Goal: Transaction & Acquisition: Download file/media

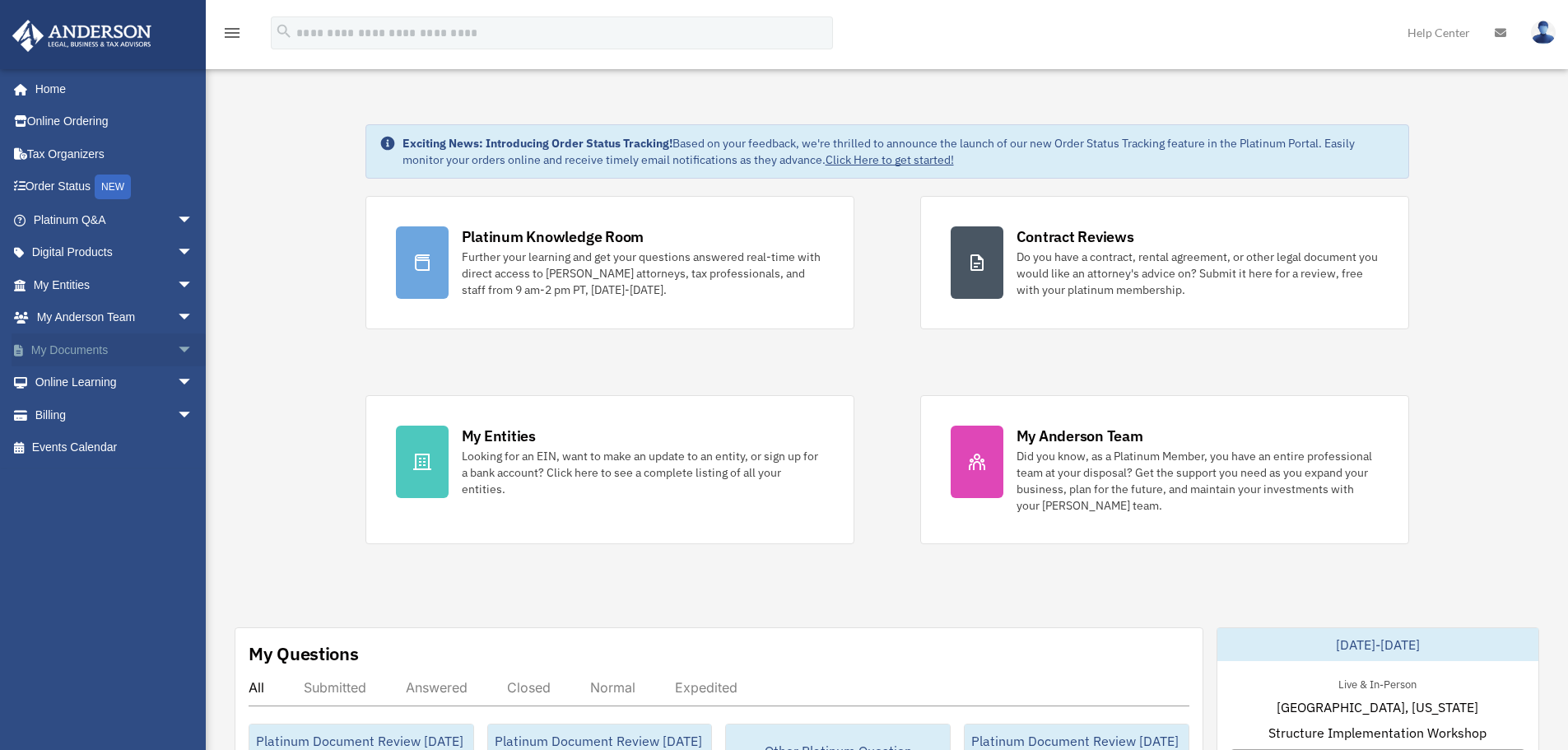
click at [177, 347] on span "arrow_drop_down" at bounding box center [192, 350] width 33 height 33
click at [77, 447] on link "Forms Library" at bounding box center [120, 447] width 195 height 33
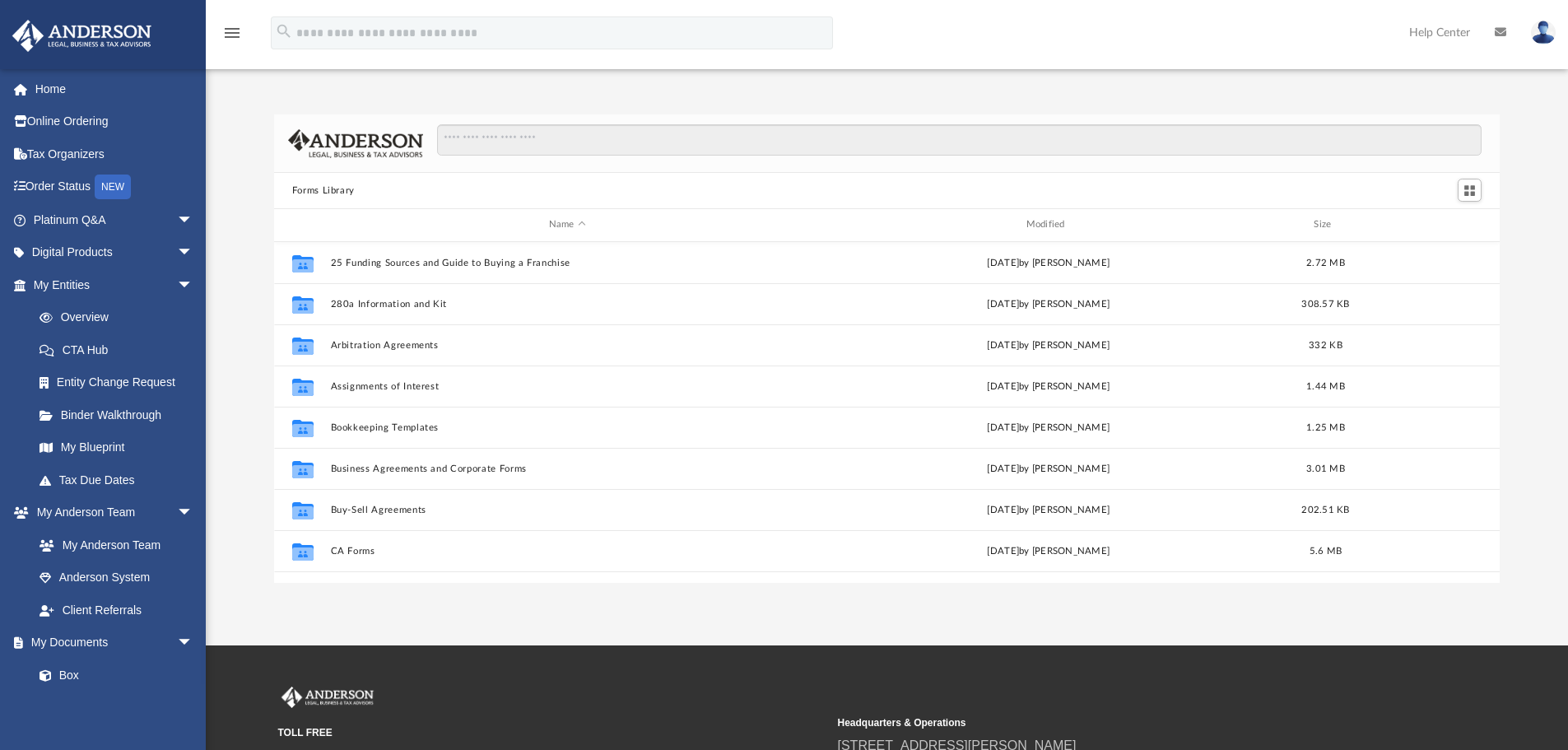
scroll to position [362, 1213]
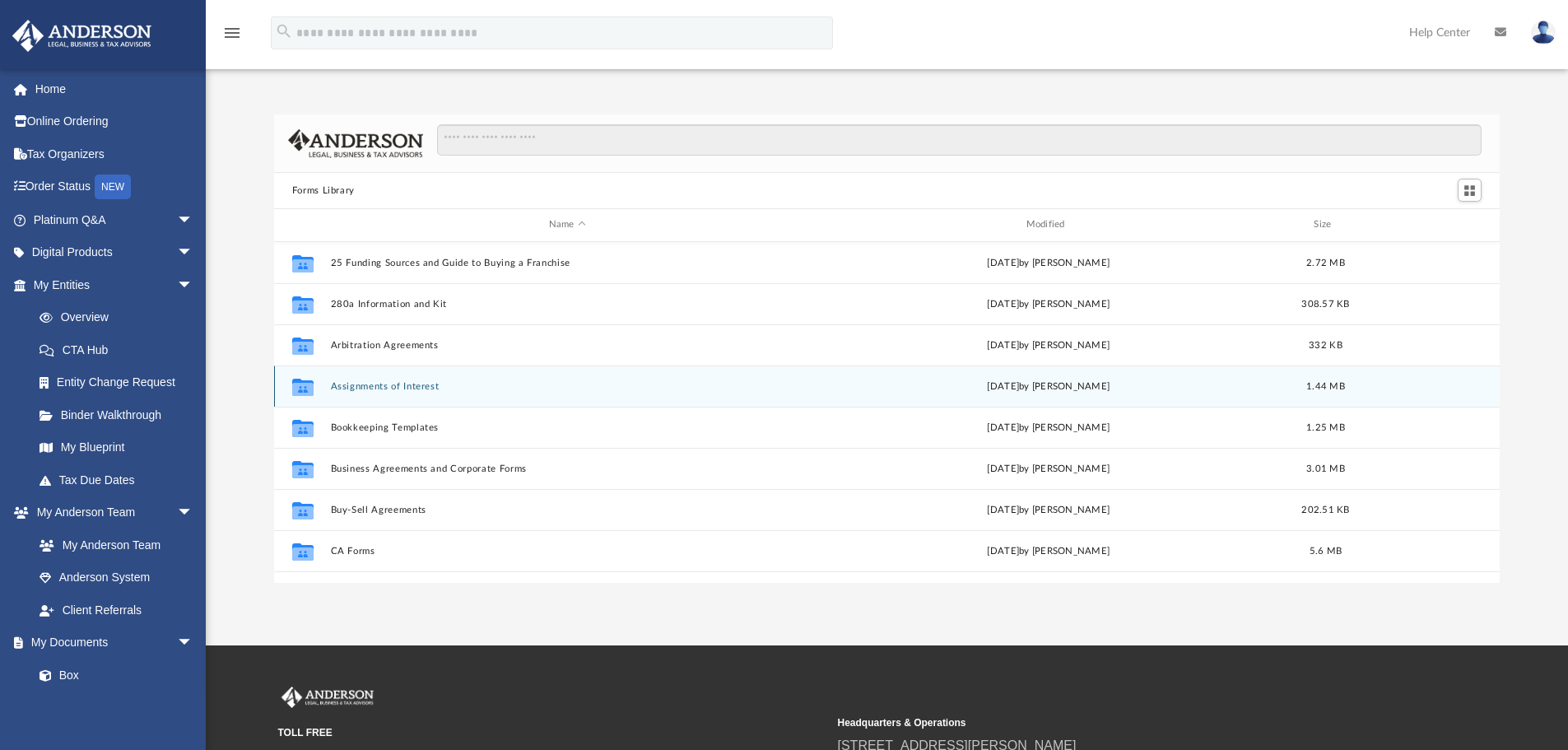
click at [372, 388] on button "Assignments of Interest" at bounding box center [566, 386] width 474 height 11
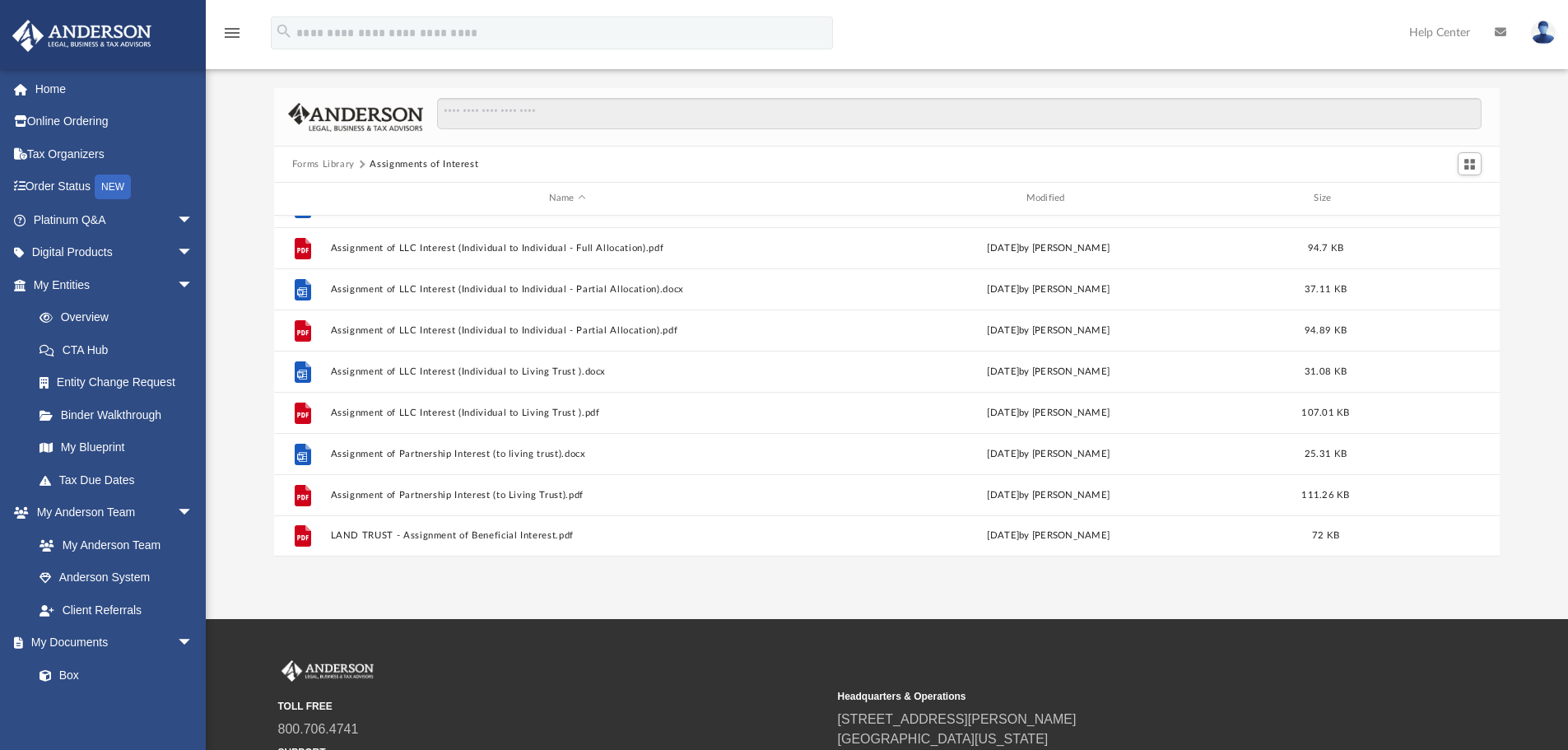
scroll to position [25, 0]
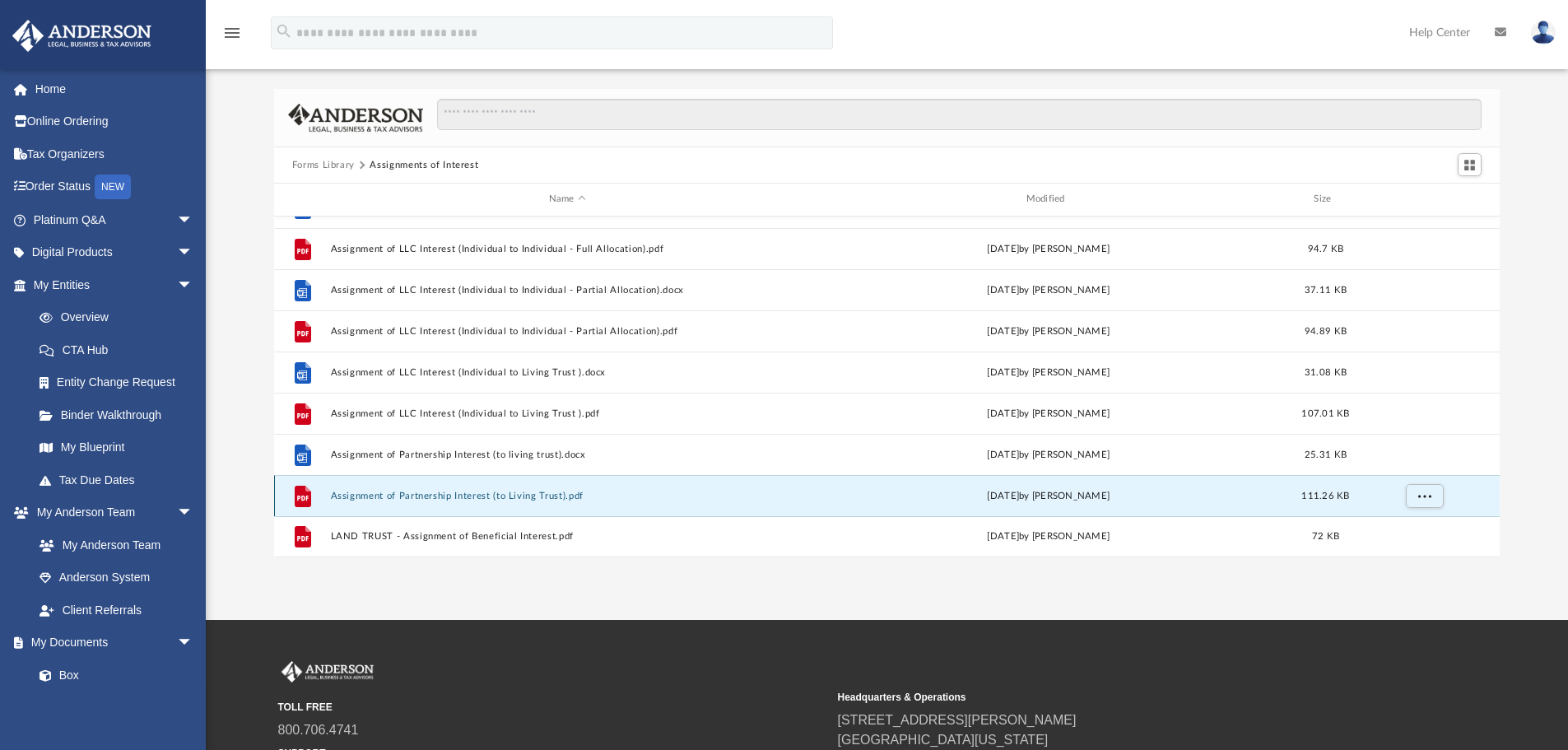
click at [402, 495] on button "Assignment of Partnership Interest (to Living Trust).pdf" at bounding box center [566, 496] width 474 height 11
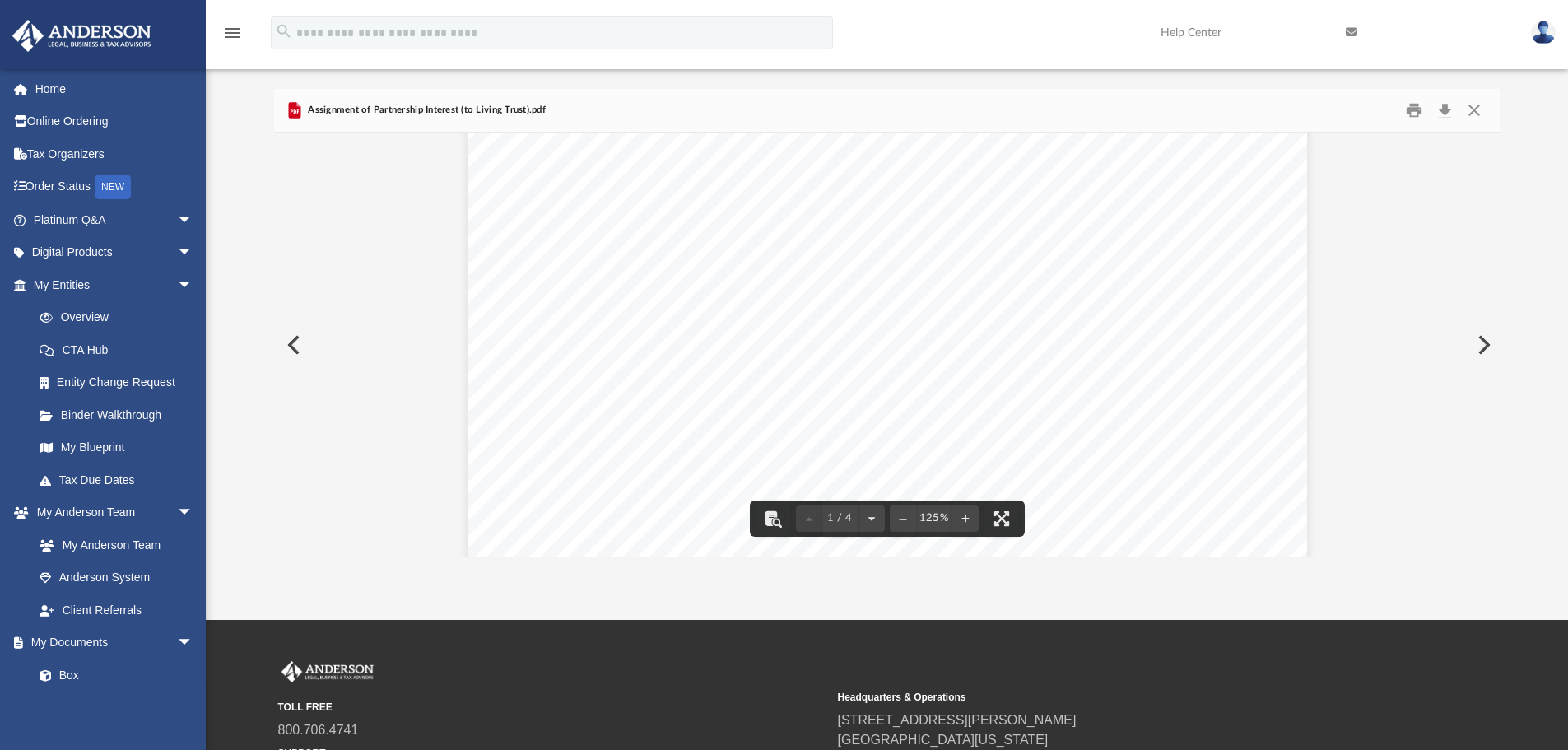
scroll to position [0, 0]
drag, startPoint x: 524, startPoint y: 107, endPoint x: 485, endPoint y: 106, distance: 39.0
click at [308, 100] on div "Assignment of Partnership Interest (to Living Trust).pdf" at bounding box center [888, 110] width 1227 height 44
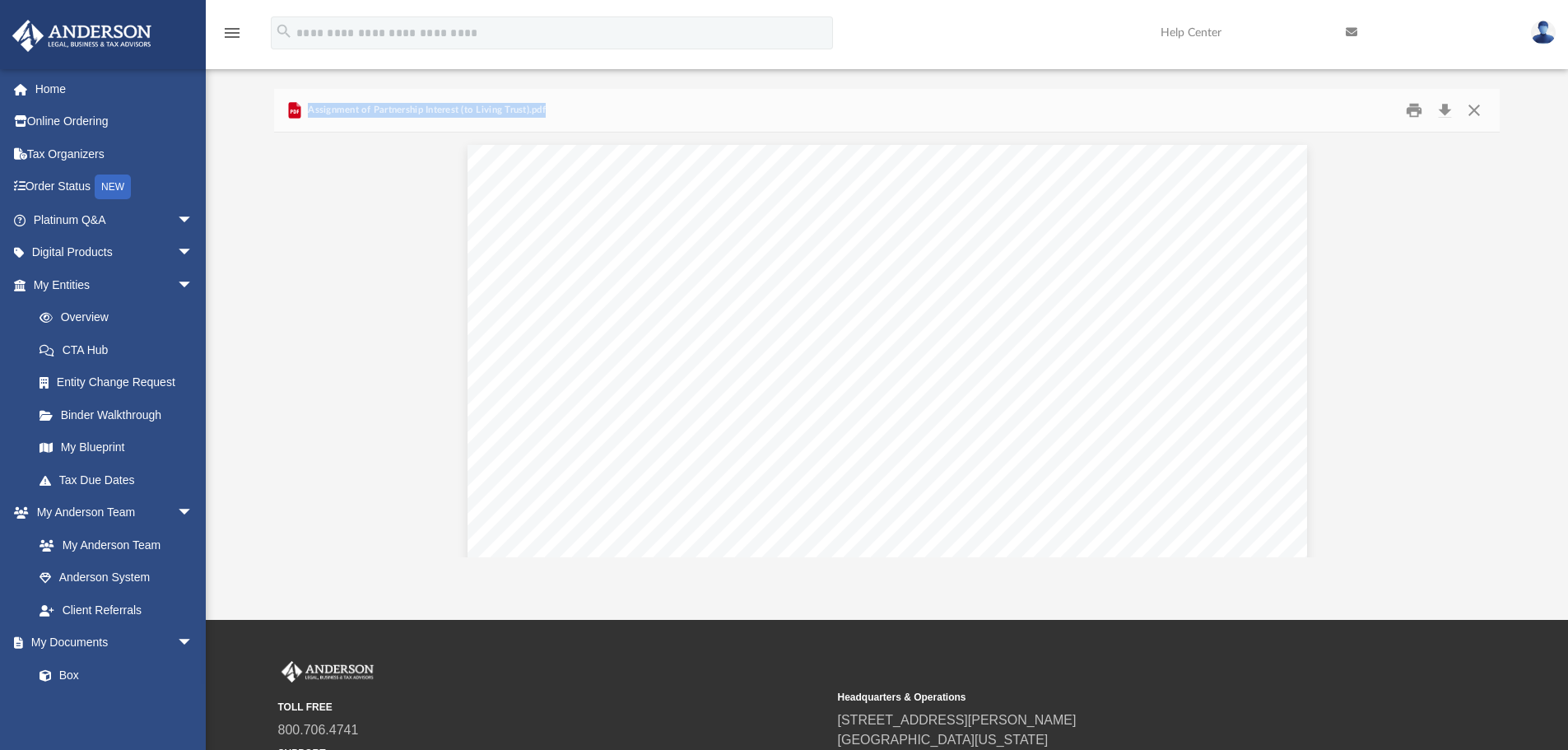
copy span "Assignment of Partnership Interest (to Living Trust).pdf"
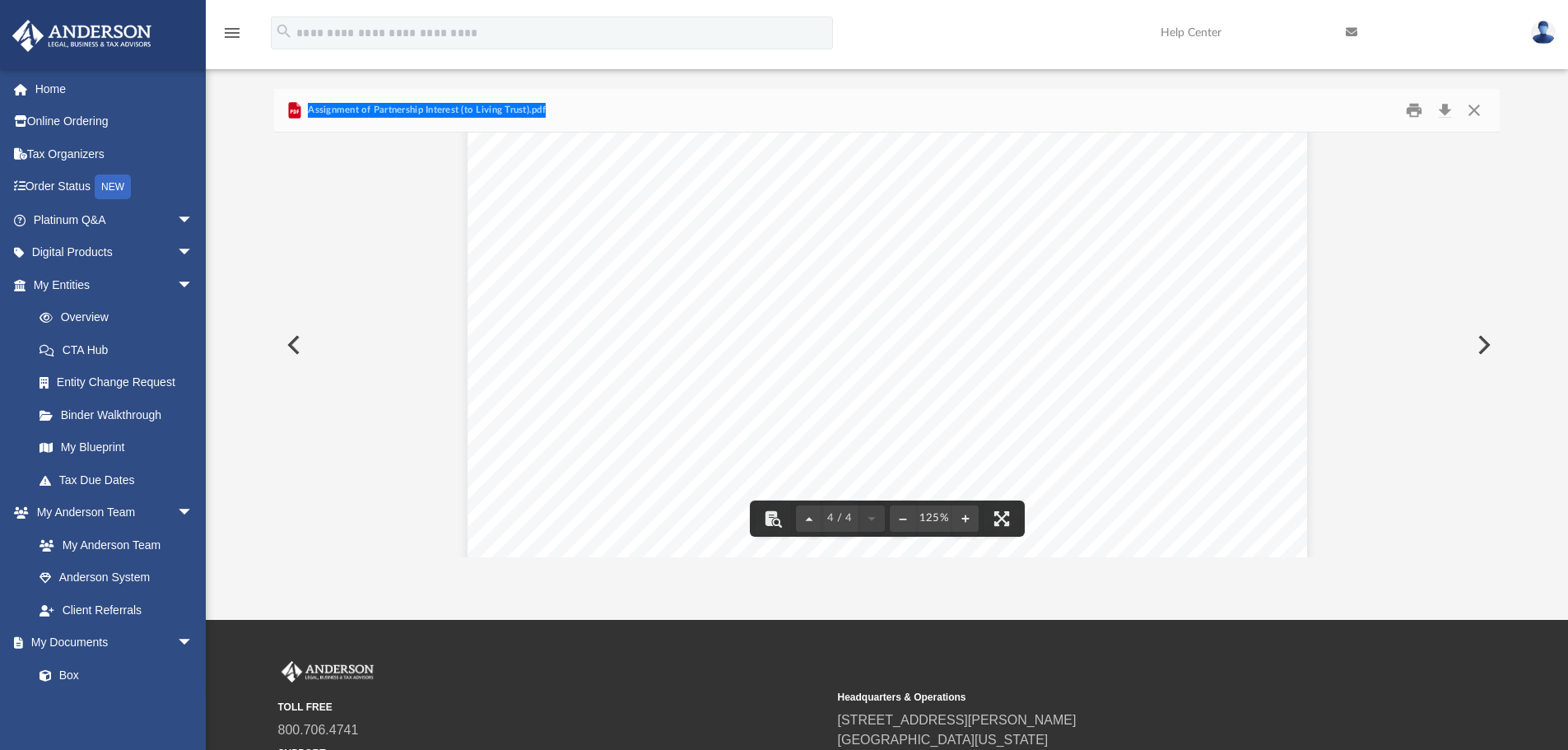
scroll to position [3458, 0]
